Goal: Information Seeking & Learning: Find specific page/section

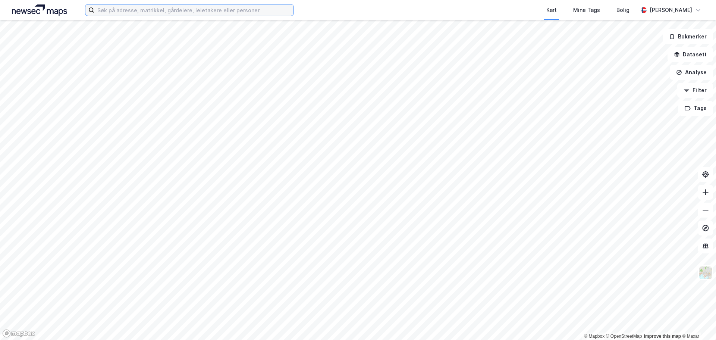
click at [101, 12] on input at bounding box center [193, 9] width 199 height 11
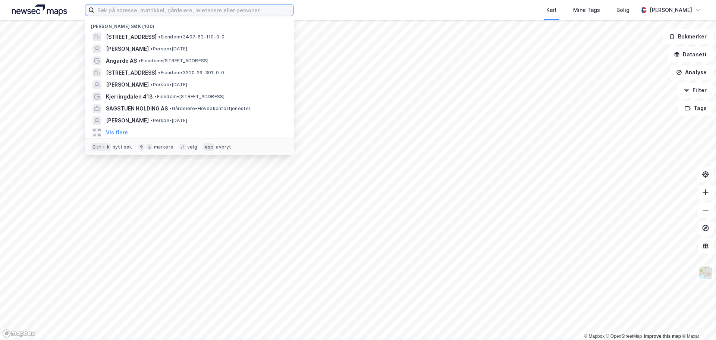
paste input "[PERSON_NAME]"
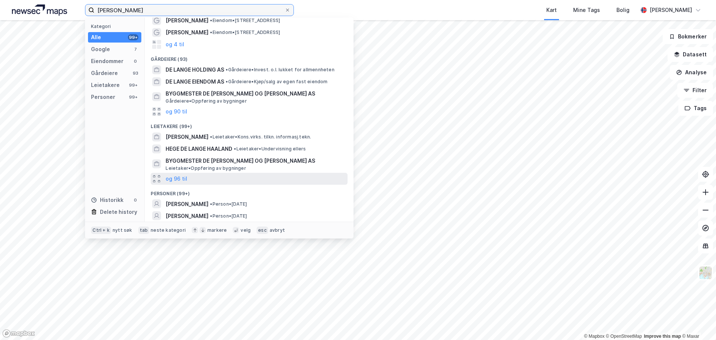
scroll to position [58, 0]
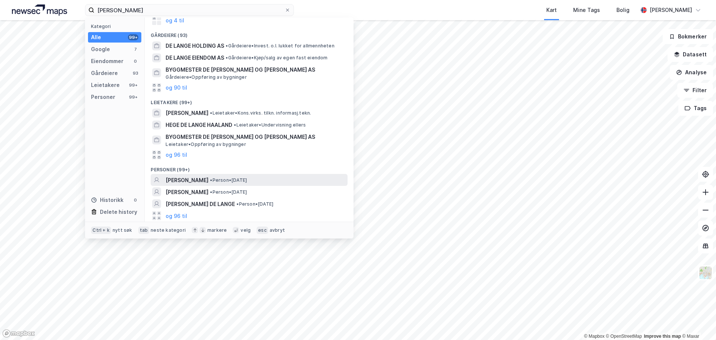
click at [294, 178] on div "[PERSON_NAME] • Person • [DATE]" at bounding box center [256, 180] width 181 height 9
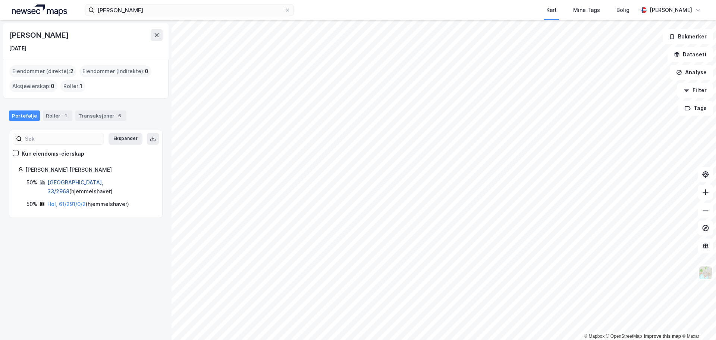
click at [60, 183] on link "[GEOGRAPHIC_DATA], 33/2968" at bounding box center [75, 186] width 56 height 15
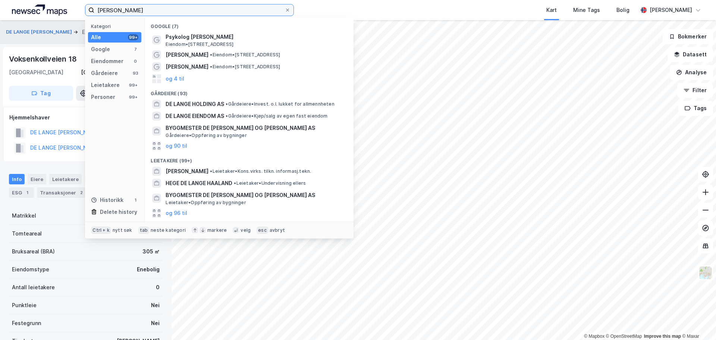
click at [155, 12] on input "[PERSON_NAME]" at bounding box center [189, 9] width 190 height 11
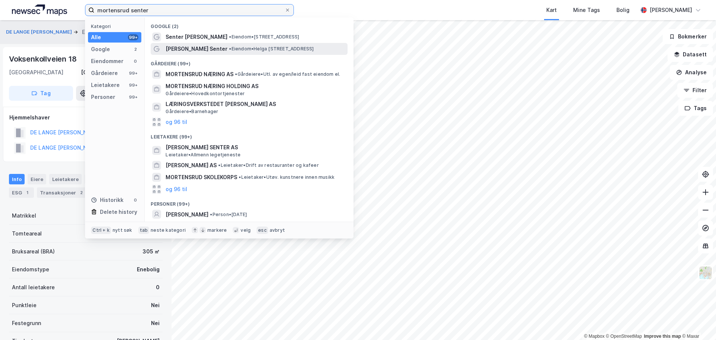
type input "mortensrud senter"
click at [206, 44] on span "[PERSON_NAME] Senter" at bounding box center [197, 48] width 62 height 9
